Goal: Navigation & Orientation: Find specific page/section

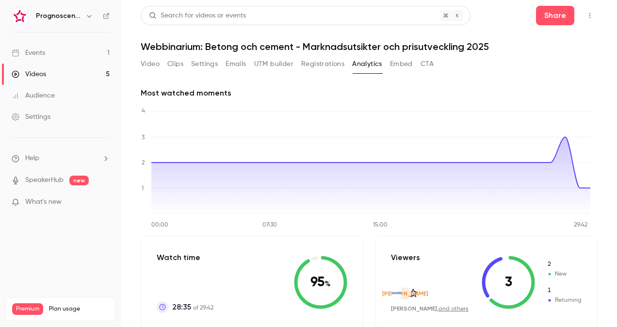
click at [71, 51] on link "Events 1" at bounding box center [60, 52] width 121 height 21
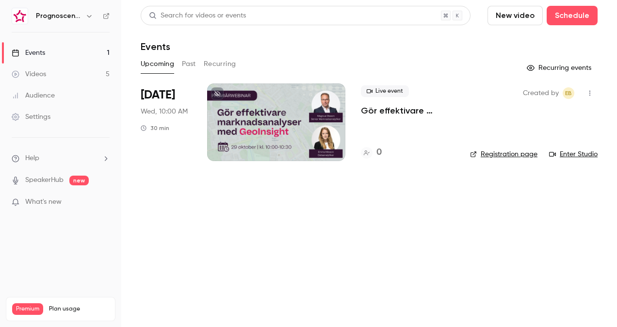
click at [44, 70] on div "Videos" at bounding box center [29, 74] width 34 height 10
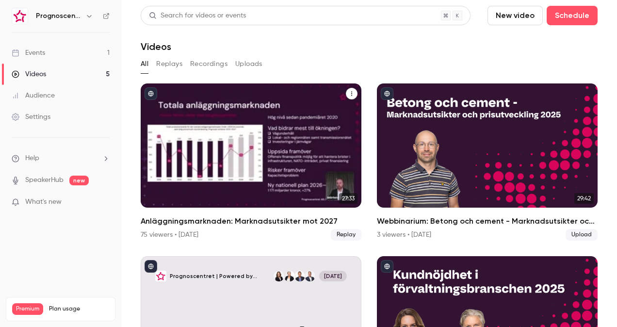
click at [183, 223] on h2 "Anläggningsmarknaden: Marknadsutsikter mot 2027" at bounding box center [251, 221] width 221 height 12
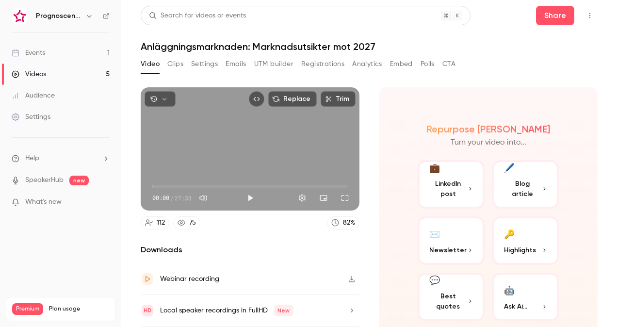
click at [312, 64] on button "Registrations" at bounding box center [322, 64] width 43 height 16
